Goal: Browse casually

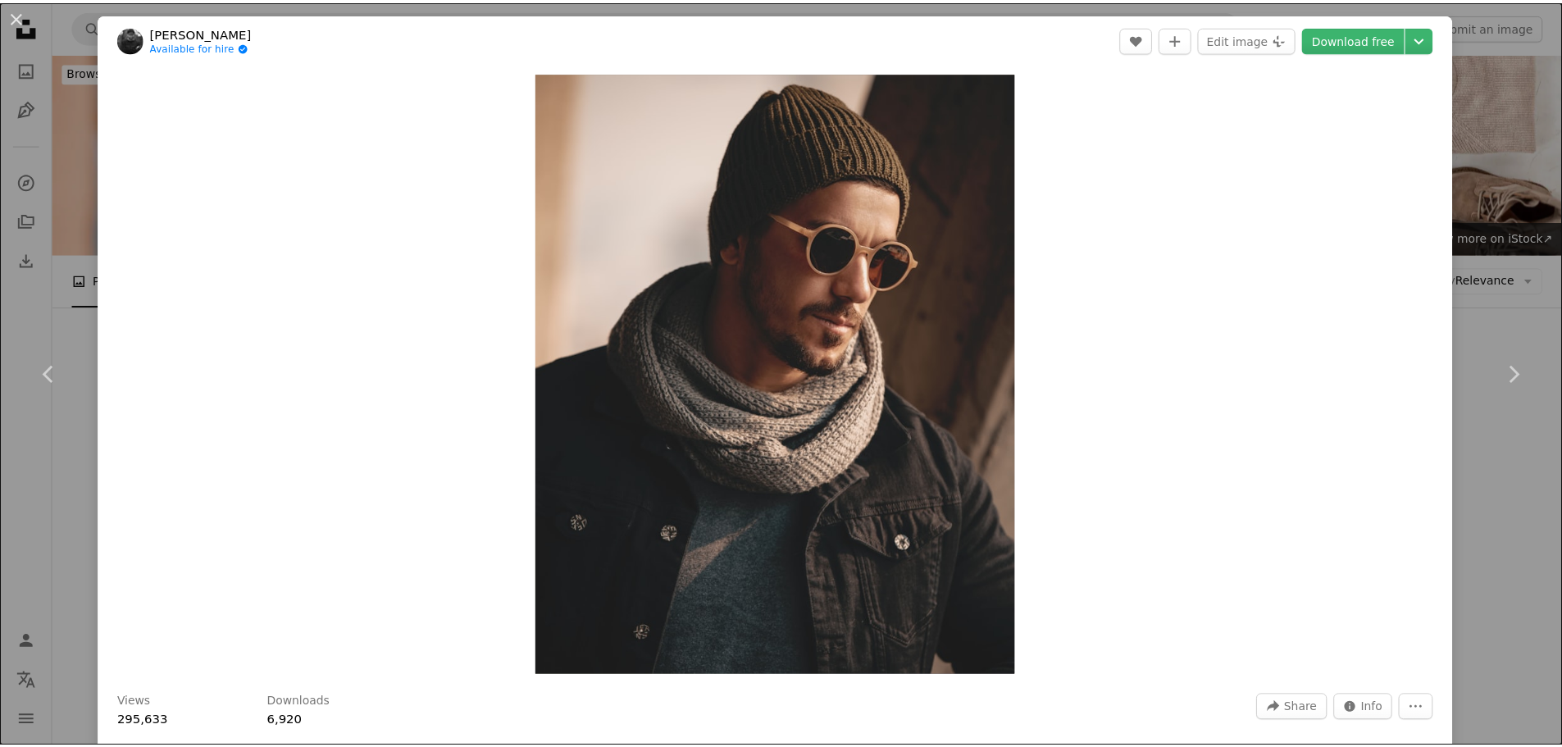
scroll to position [902, 0]
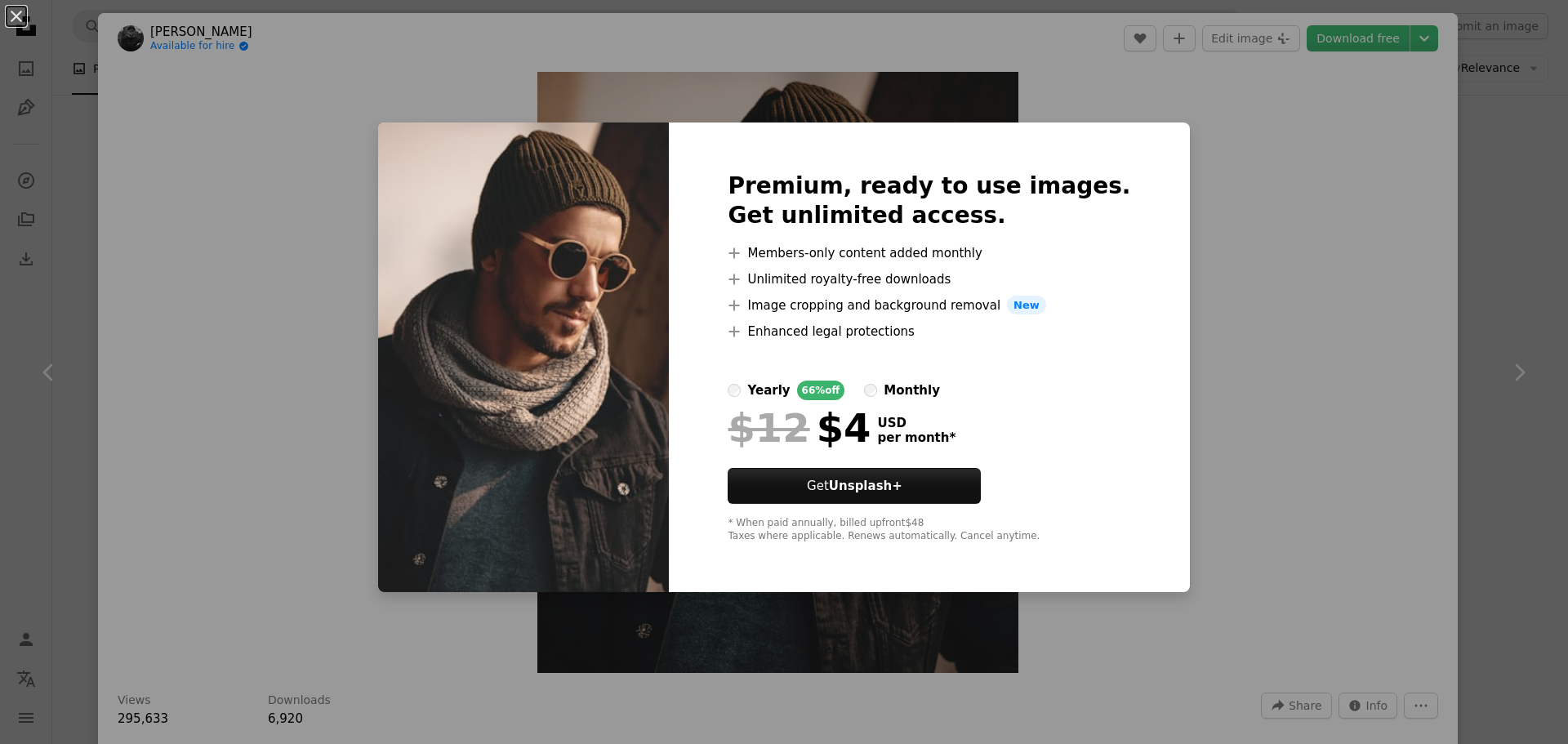
click at [1189, 37] on div "An X shape Premium, ready to use images. Get unlimited access. A plus sign Memb…" at bounding box center [784, 372] width 1568 height 744
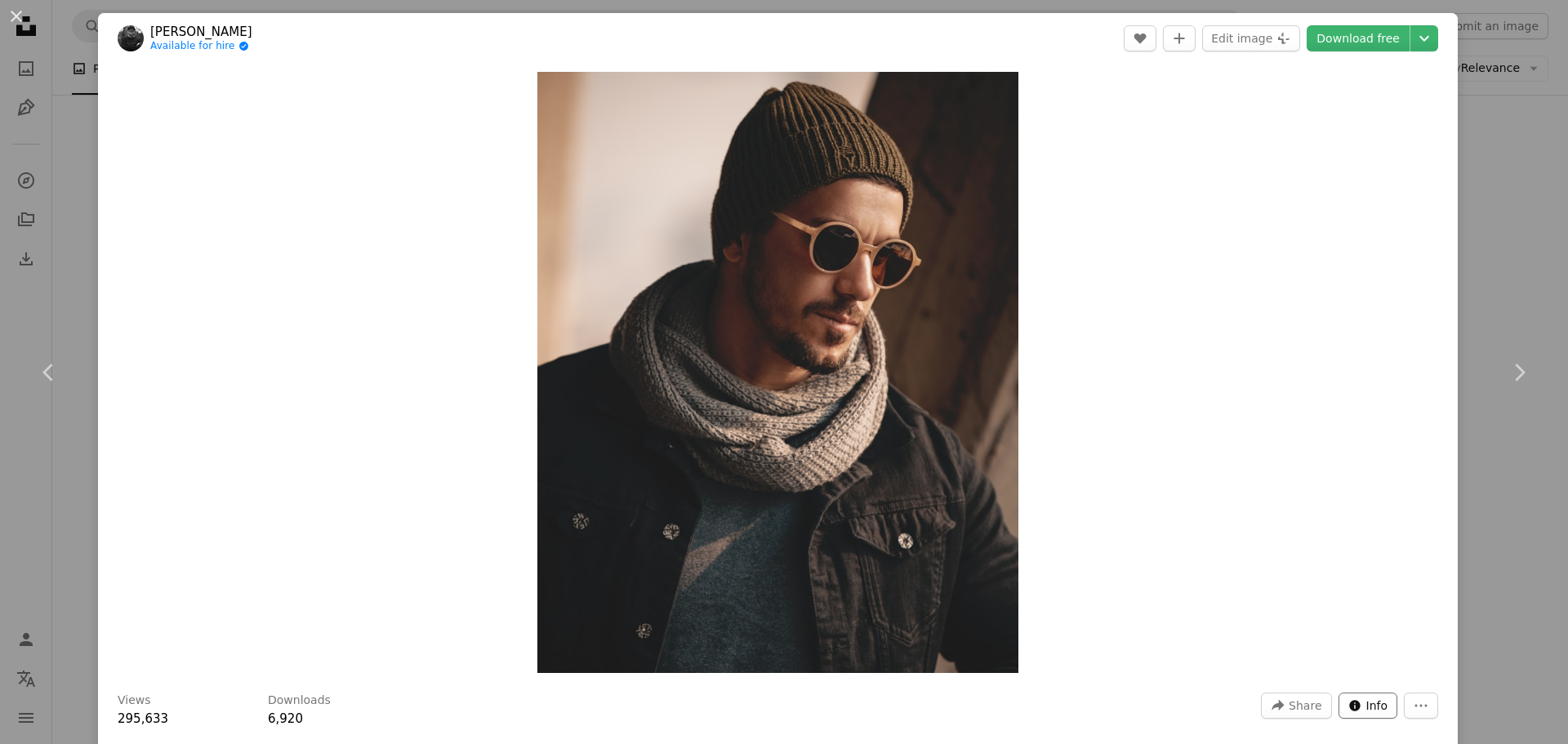
click at [1351, 706] on button "Info icon Info" at bounding box center [1369, 705] width 60 height 26
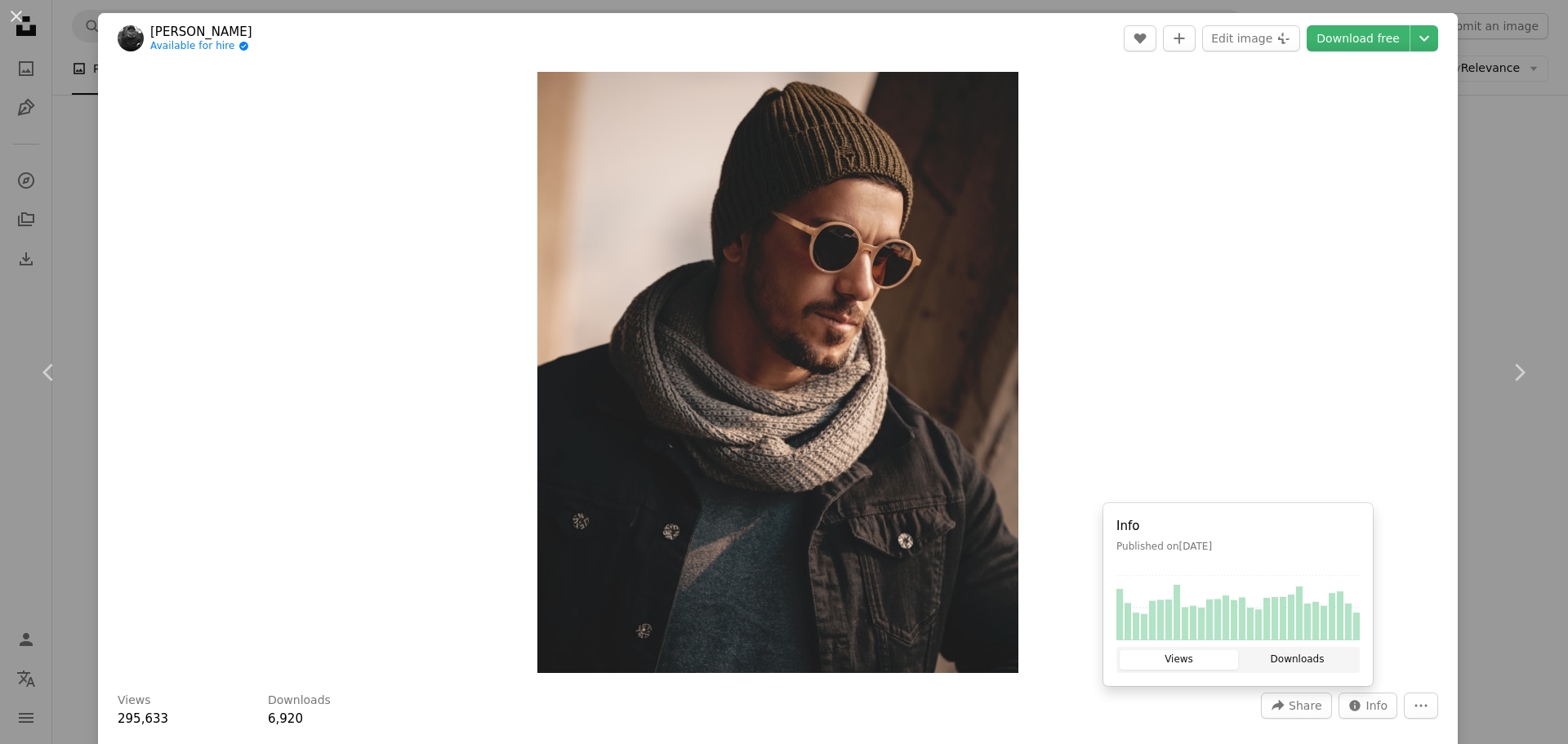
click at [1299, 659] on button "Downloads" at bounding box center [1297, 660] width 119 height 20
click at [1393, 700] on div "A forward-right arrow Share Info icon Info More Actions" at bounding box center [1350, 705] width 177 height 26
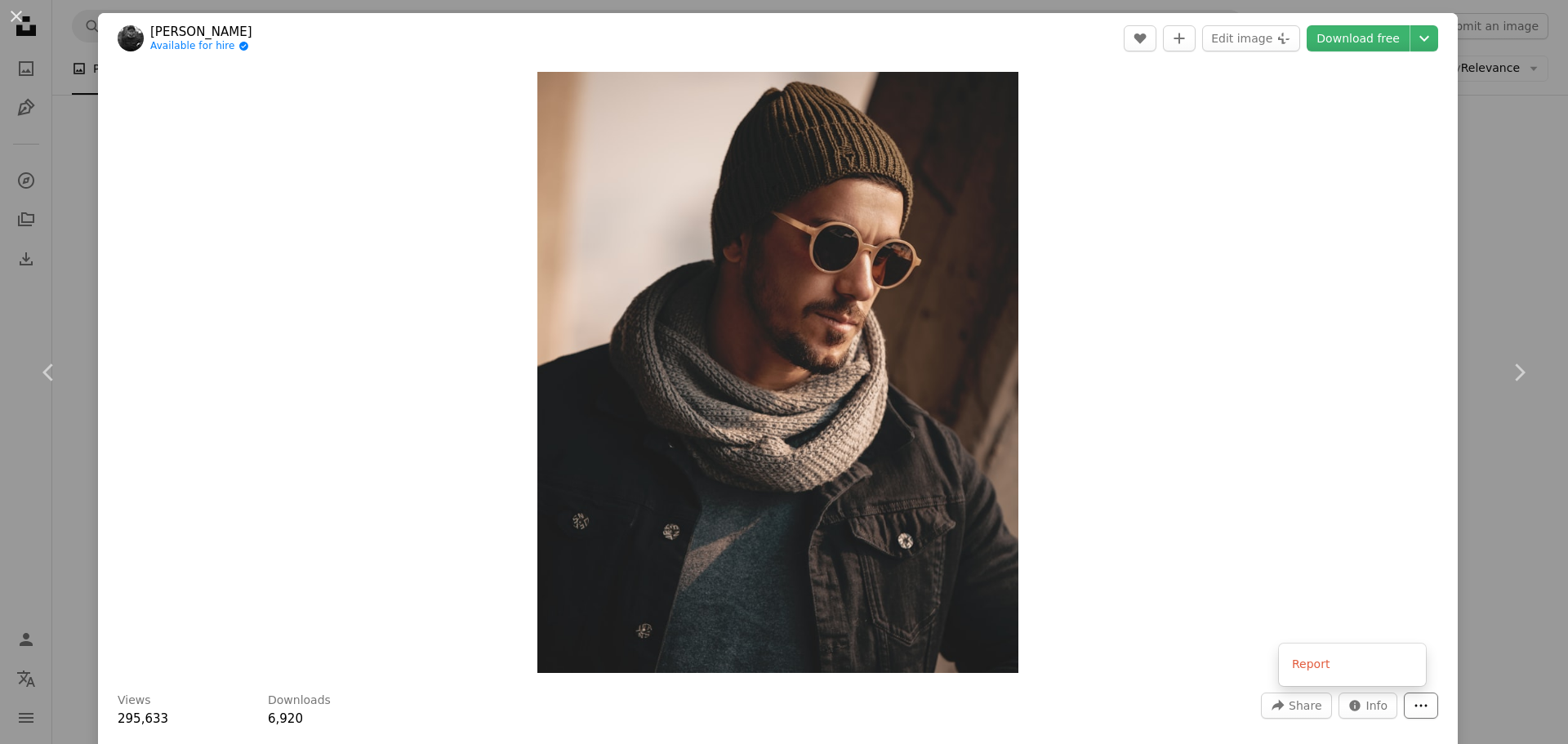
click at [1404, 696] on button "More Actions" at bounding box center [1421, 705] width 34 height 26
click at [1355, 236] on dialog "An X shape Chevron left Chevron right [PERSON_NAME] Available for hire A checkm…" at bounding box center [784, 372] width 1568 height 744
click at [1419, 42] on icon "Chevron down" at bounding box center [1425, 39] width 26 height 20
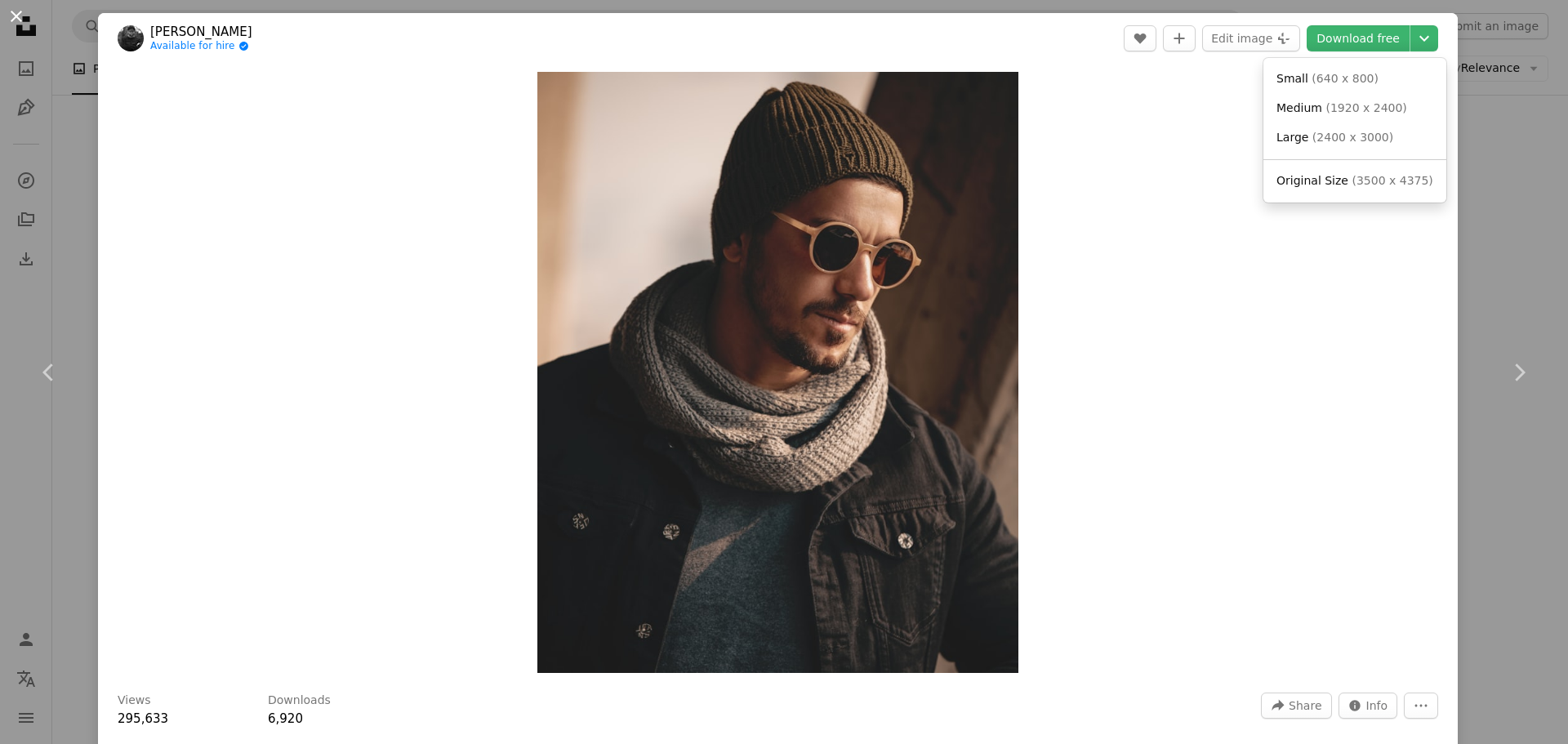
click at [13, 12] on dialog "An X shape Chevron left Chevron right [PERSON_NAME] Available for hire A checkm…" at bounding box center [784, 372] width 1568 height 744
click at [14, 15] on button "An X shape" at bounding box center [17, 17] width 20 height 20
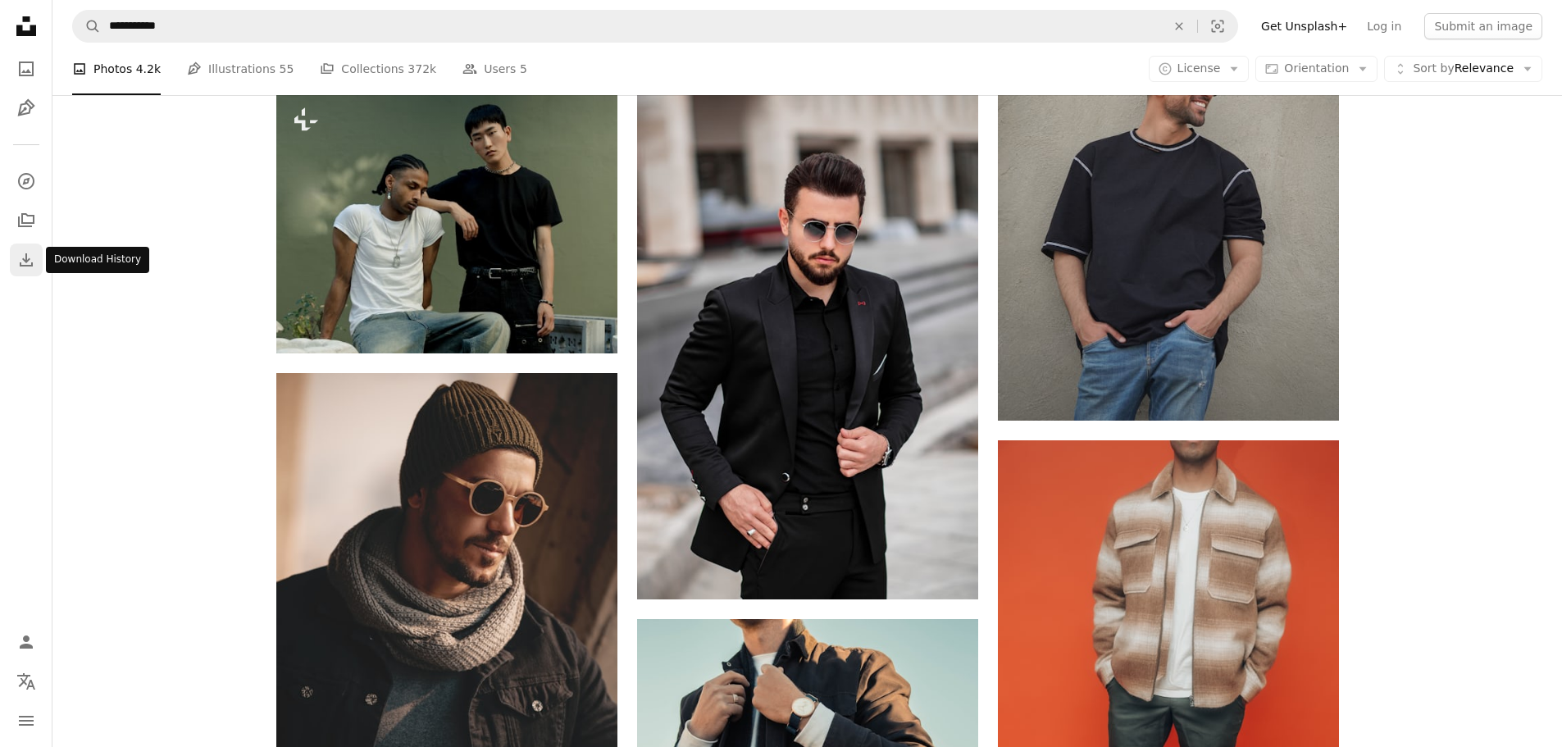
click at [28, 257] on icon "Download" at bounding box center [26, 260] width 20 height 20
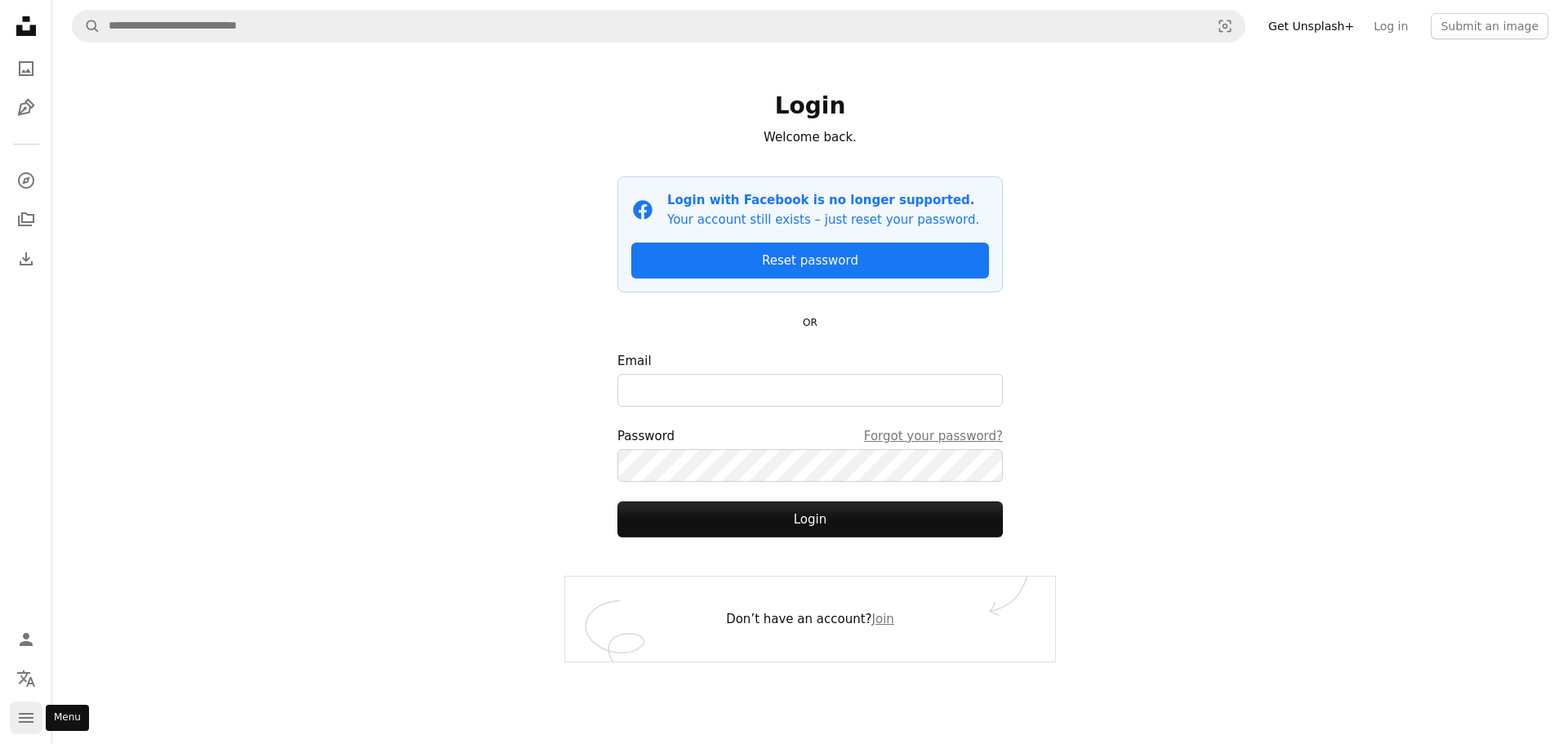
click at [38, 723] on button "navigation menu" at bounding box center [26, 717] width 33 height 33
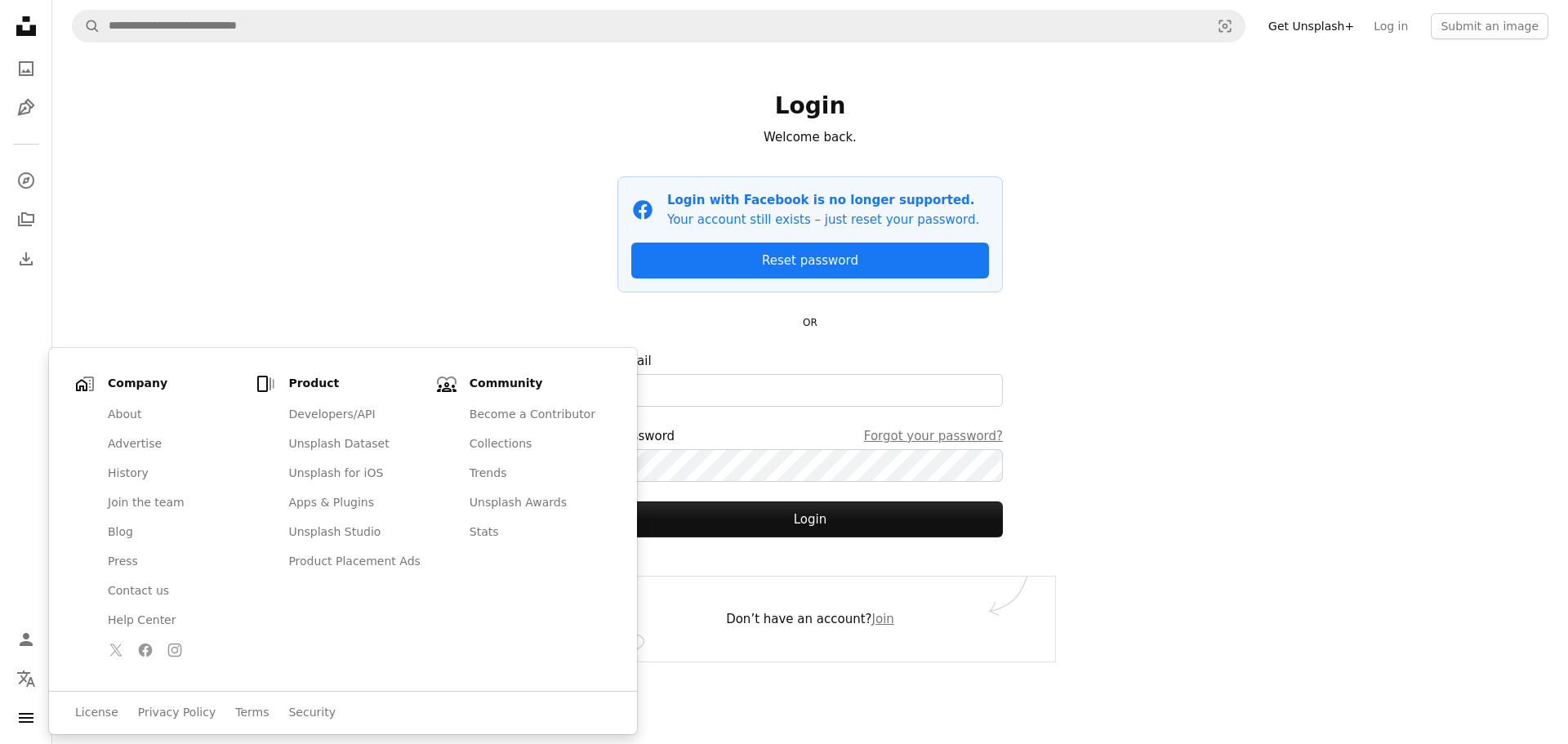
click at [236, 286] on div "A magnifying glass Visual search Get Unsplash+ Log in Submit an image Login Wel…" at bounding box center [809, 372] width 1515 height 744
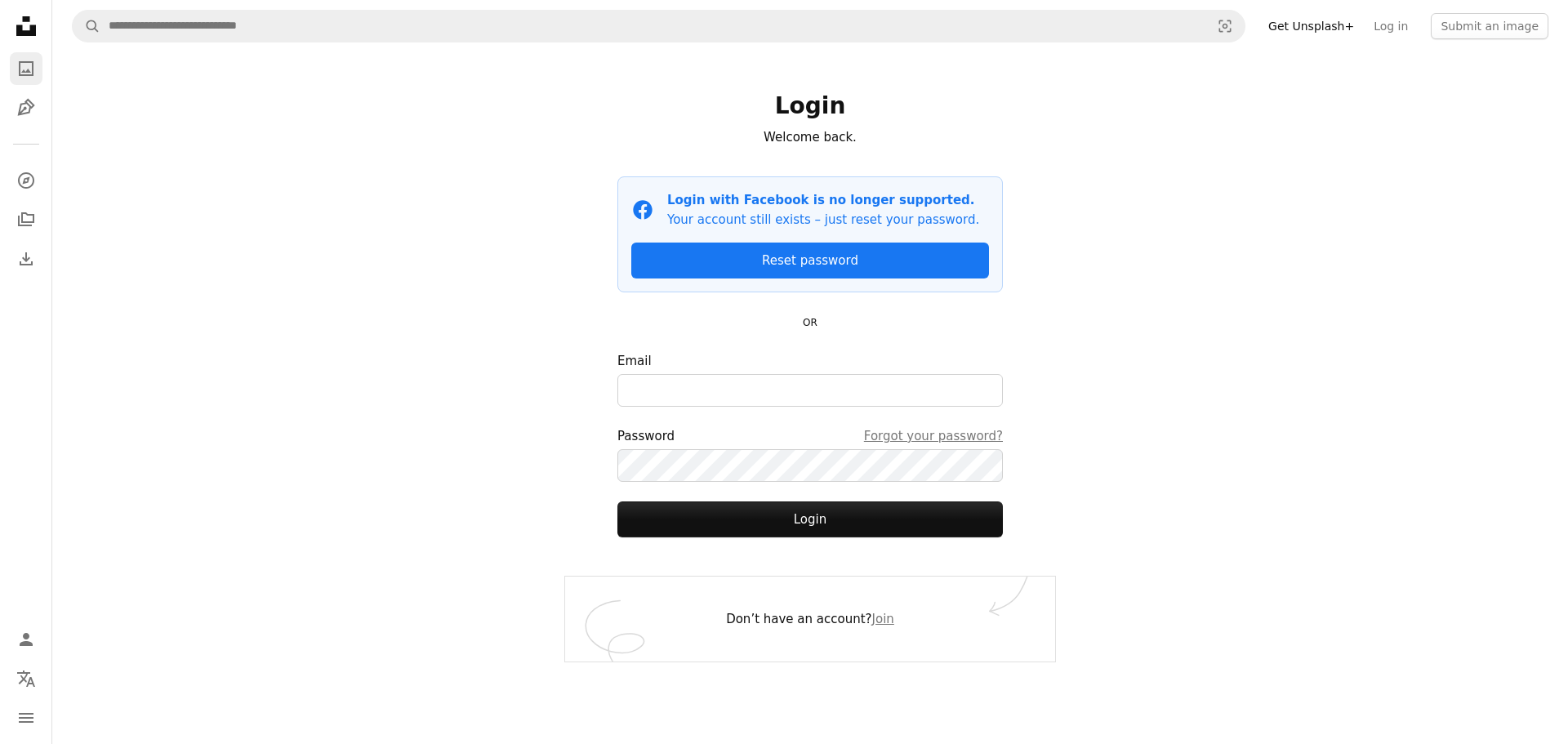
click at [27, 61] on icon "Photos" at bounding box center [26, 68] width 15 height 15
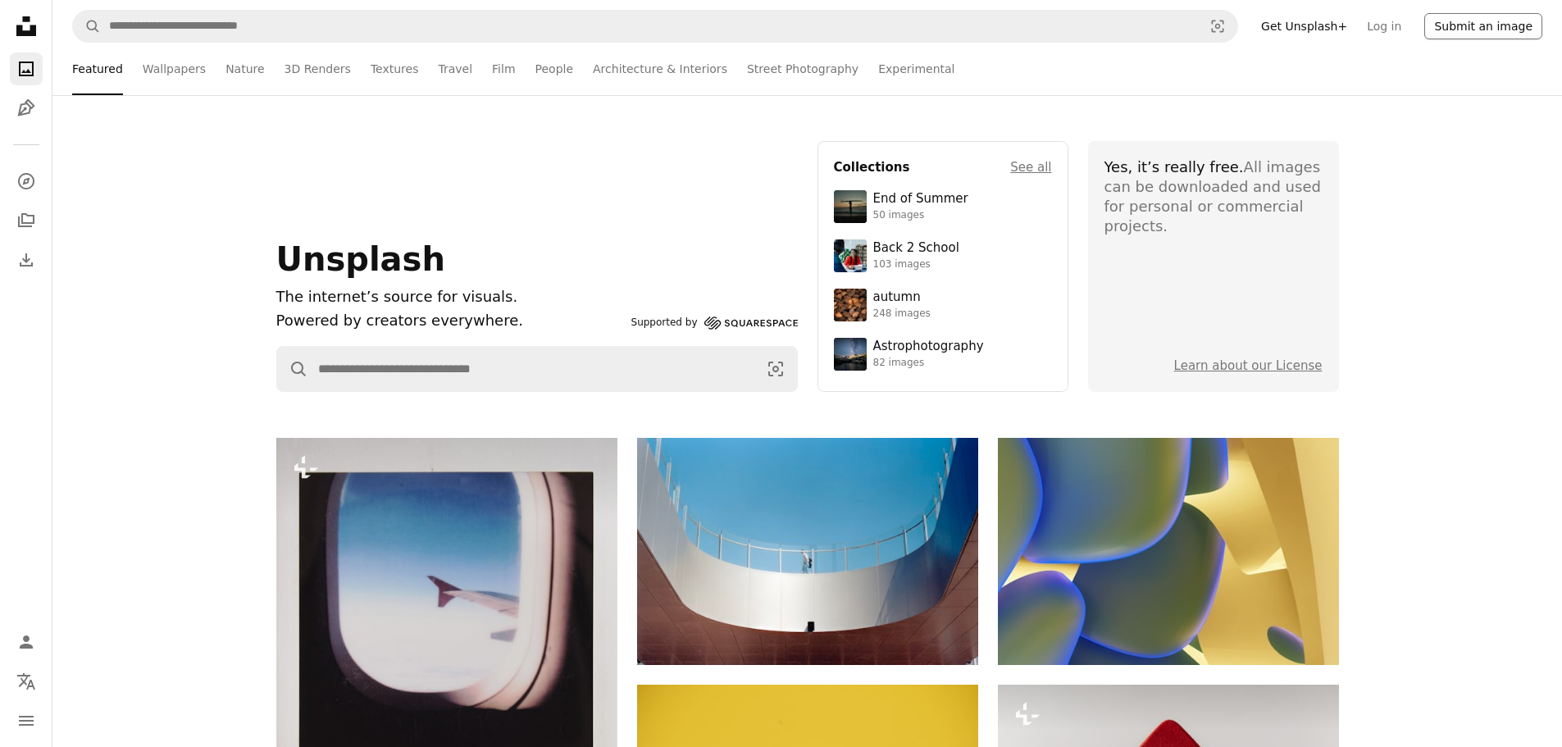
click at [1507, 30] on button "Submit an image" at bounding box center [1483, 26] width 118 height 26
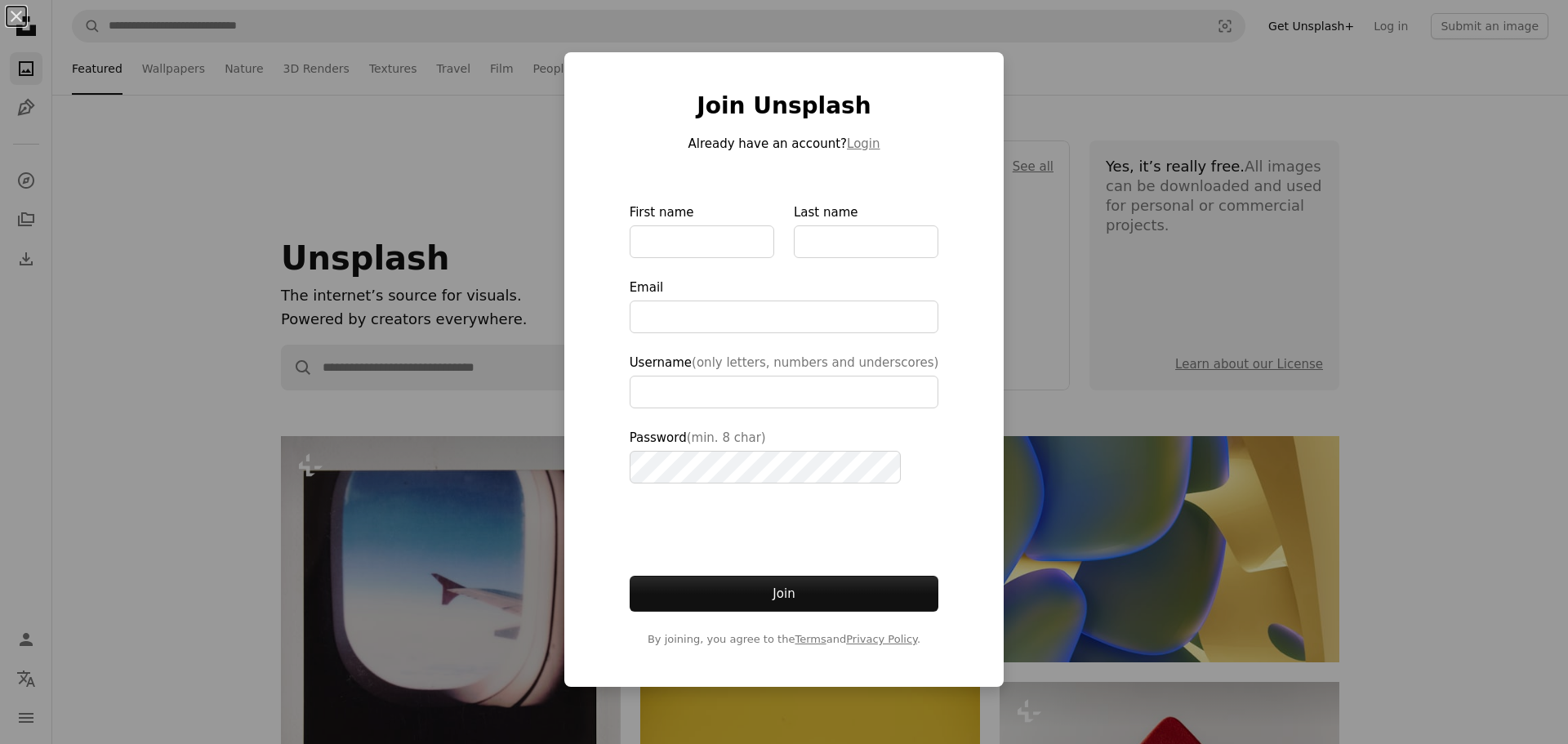
click at [256, 234] on div "An X shape Join Unsplash Already have an account? Login First name Last name Em…" at bounding box center [784, 372] width 1568 height 744
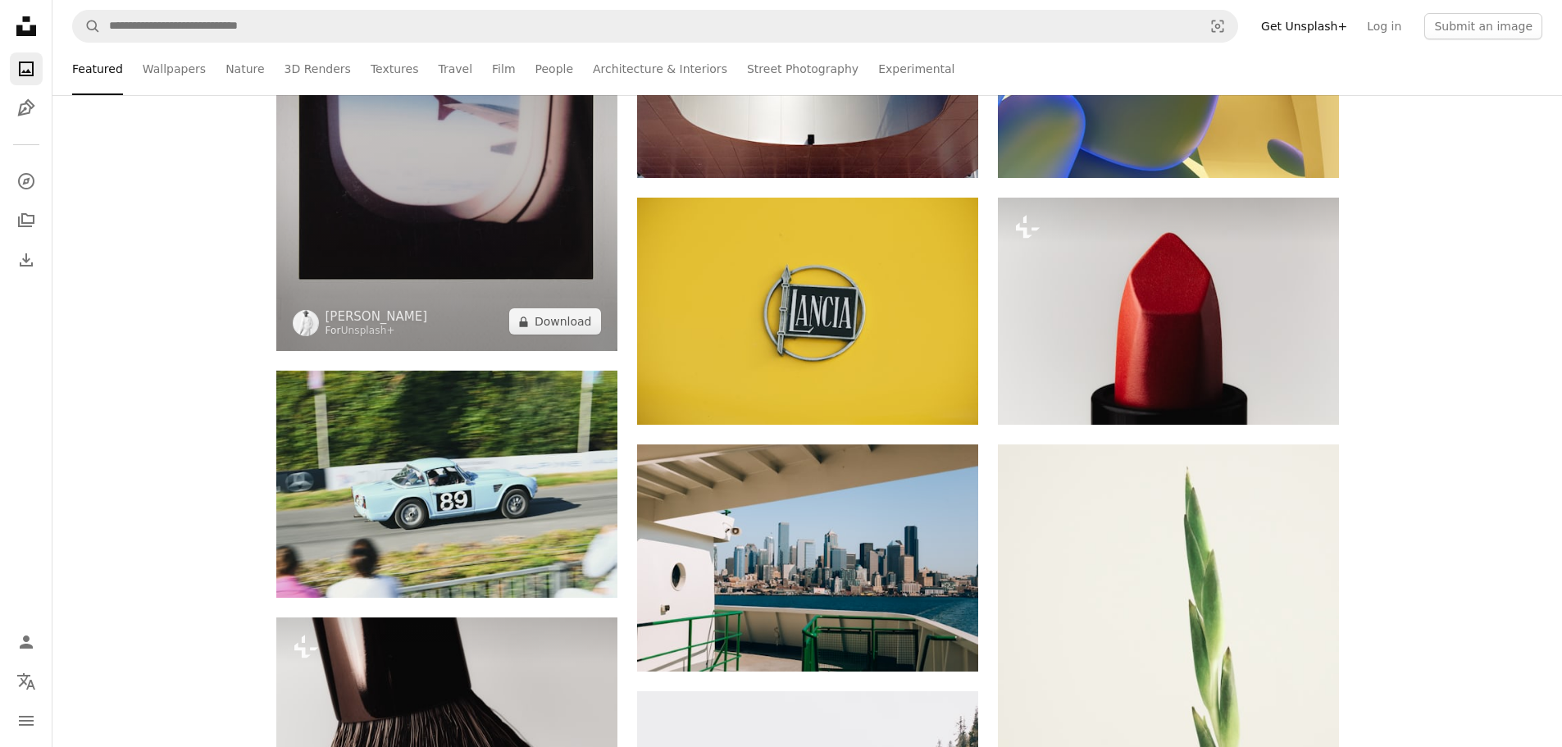
scroll to position [492, 0]
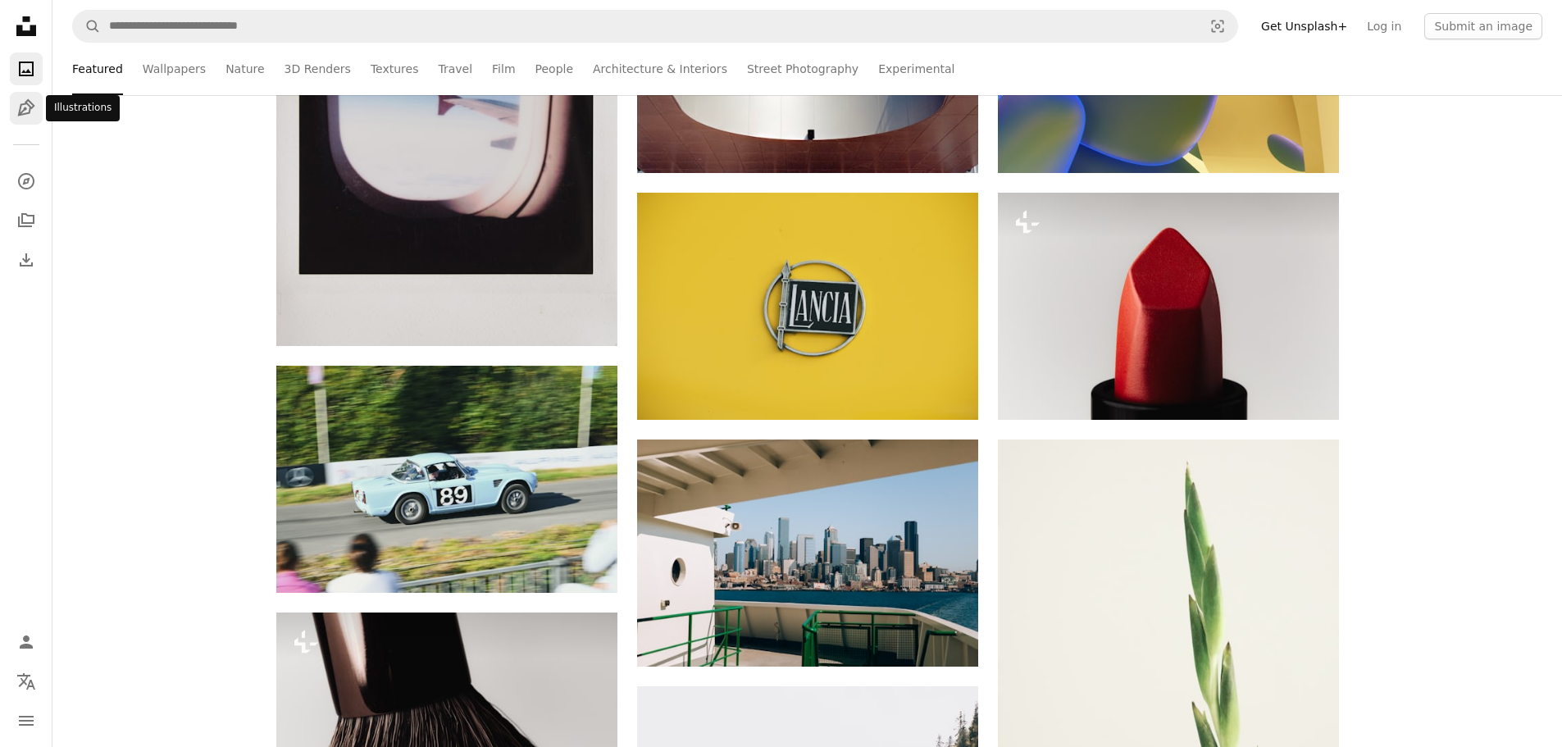
click at [20, 110] on icon "Pen Tool" at bounding box center [26, 108] width 20 height 20
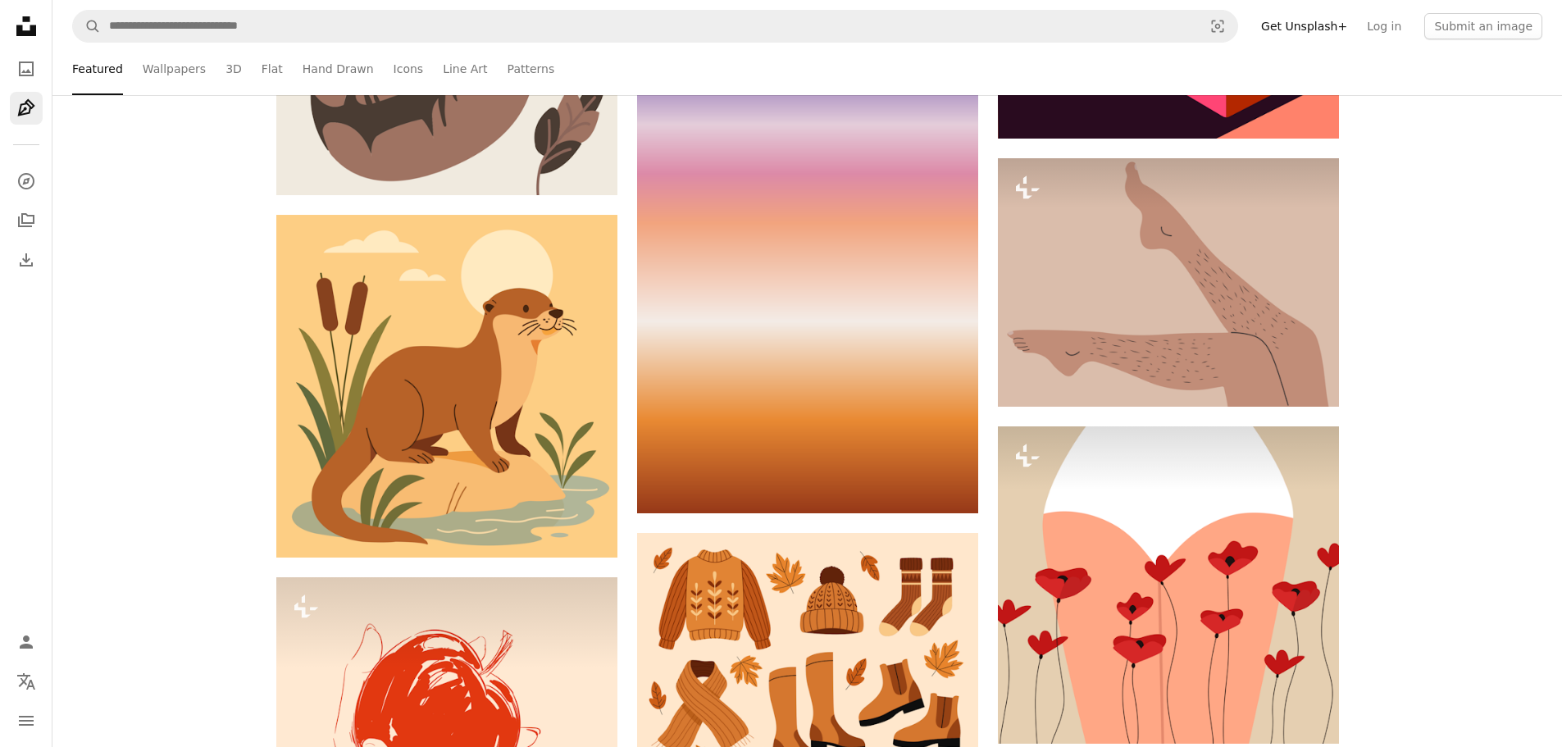
scroll to position [1230, 0]
